Goal: Use online tool/utility: Utilize a website feature to perform a specific function

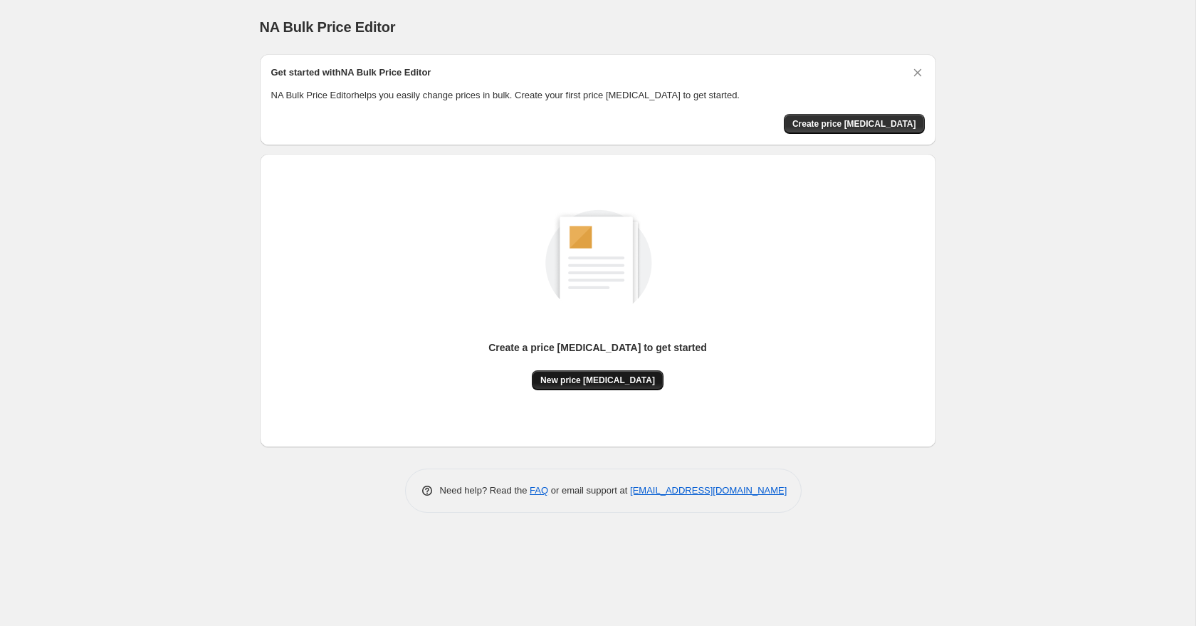
click at [602, 377] on span "New price [MEDICAL_DATA]" at bounding box center [597, 380] width 115 height 11
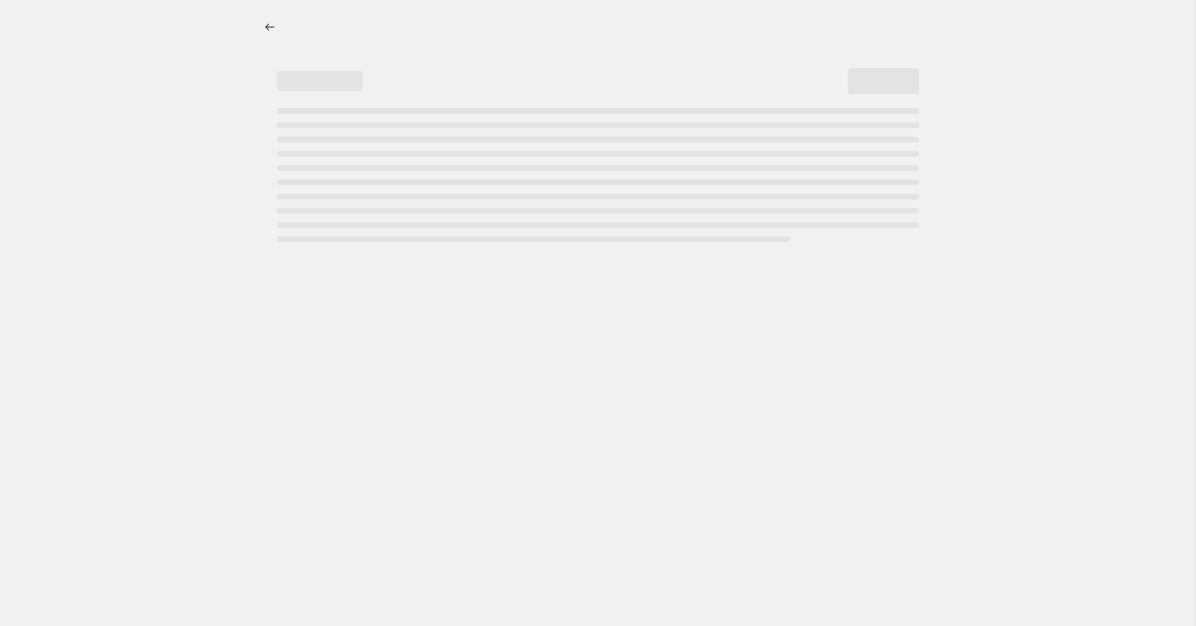
select select "percentage"
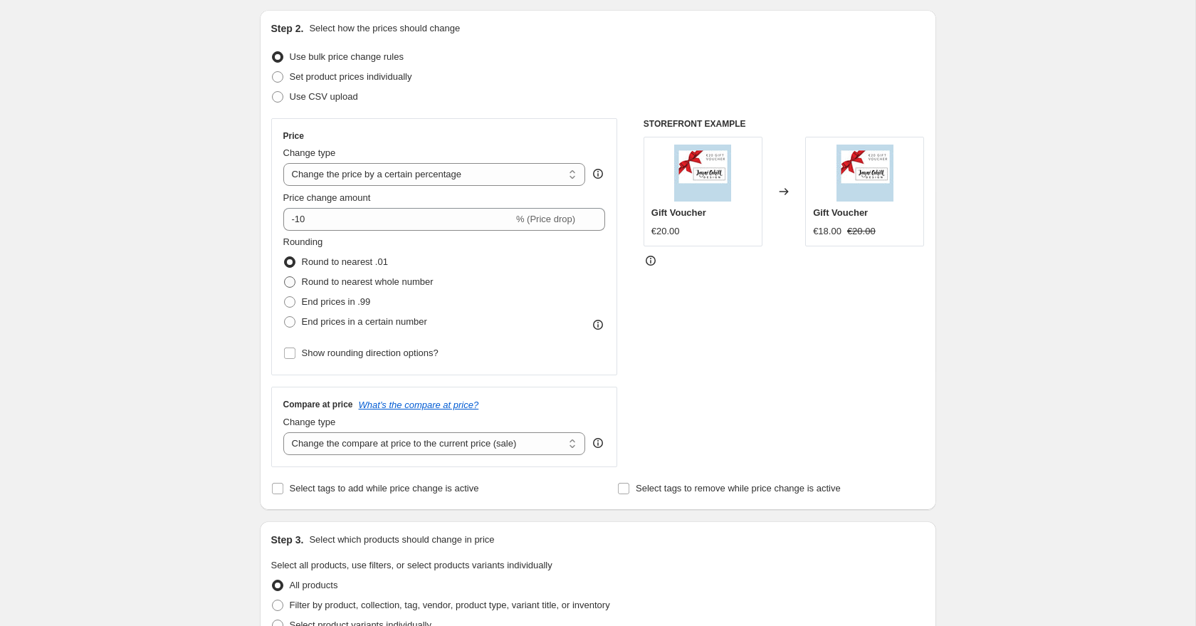
scroll to position [145, 0]
click at [422, 174] on select "Change the price to a certain amount Change the price by a certain amount Chang…" at bounding box center [434, 173] width 303 height 23
click at [327, 223] on input "-10" at bounding box center [398, 218] width 230 height 23
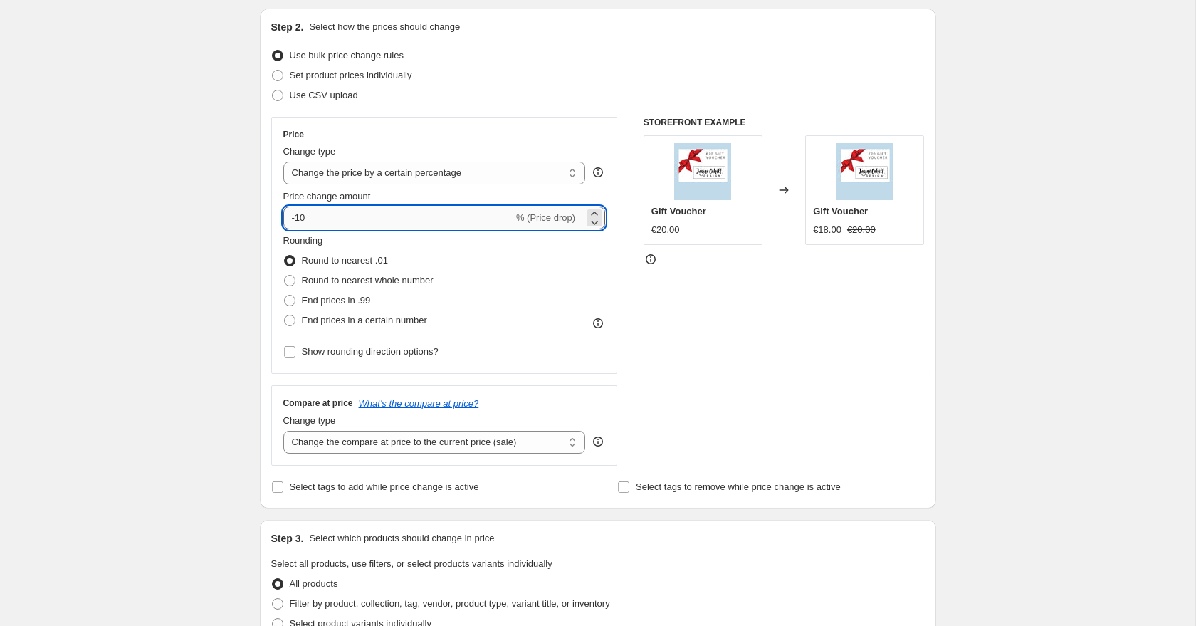
type input "1"
type input "3.5"
click at [708, 316] on div "STOREFRONT EXAMPLE Gift Voucher €20.00 Changed to Gift Voucher €20.70" at bounding box center [784, 291] width 281 height 349
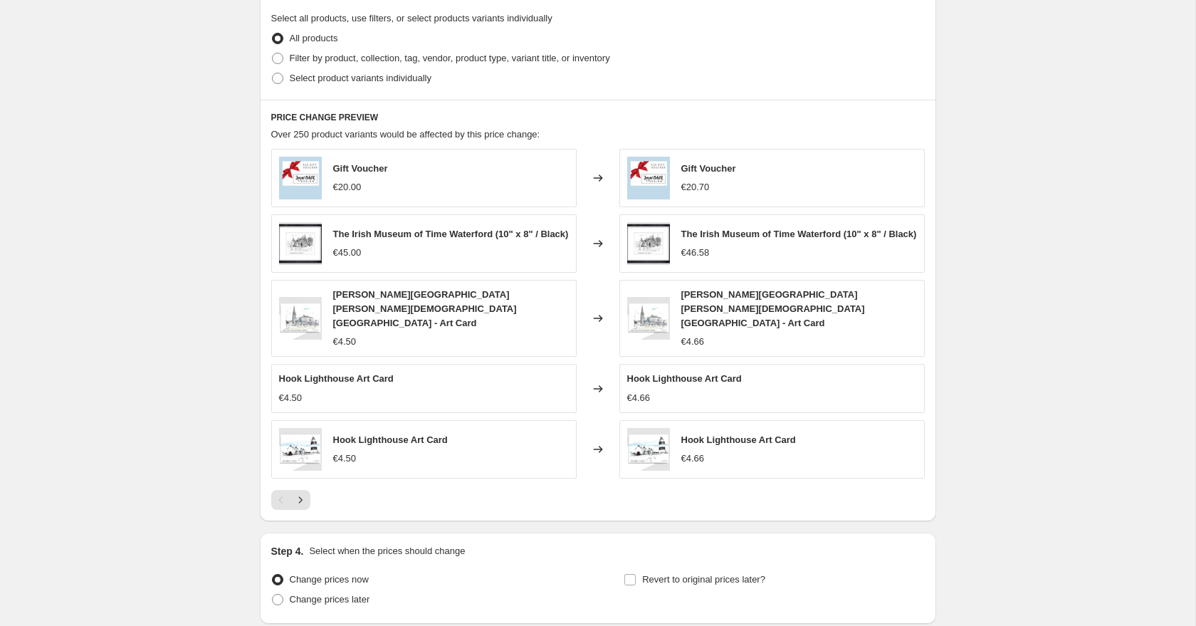
scroll to position [692, 0]
